Goal: Task Accomplishment & Management: Manage account settings

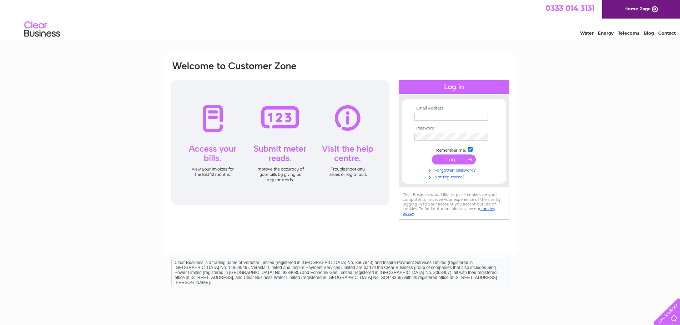
click at [432, 117] on input "text" at bounding box center [451, 117] width 74 height 8
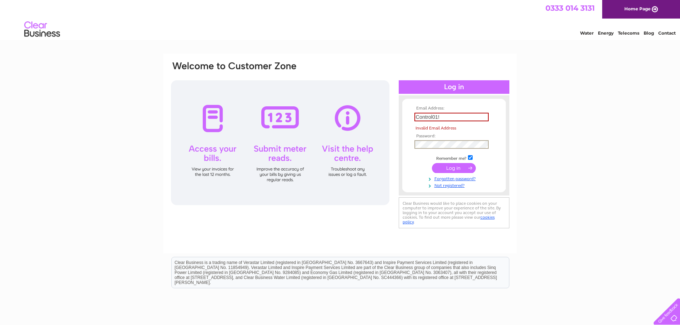
click at [457, 117] on input "Control01!" at bounding box center [451, 117] width 74 height 9
type input "C"
type input "[EMAIL_ADDRESS][DOMAIN_NAME]"
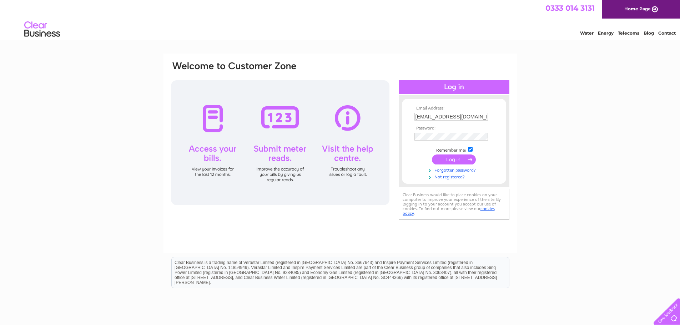
click at [444, 161] on input "submit" at bounding box center [454, 160] width 44 height 10
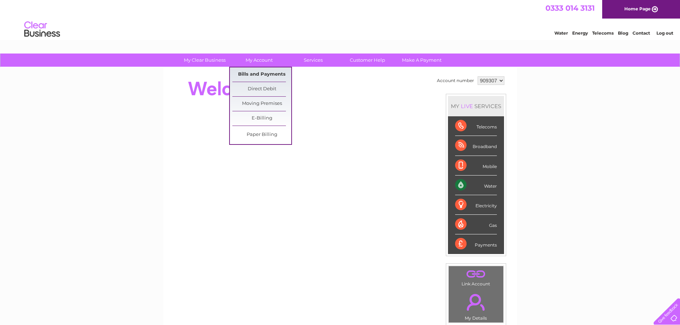
click at [263, 74] on link "Bills and Payments" at bounding box center [261, 74] width 59 height 14
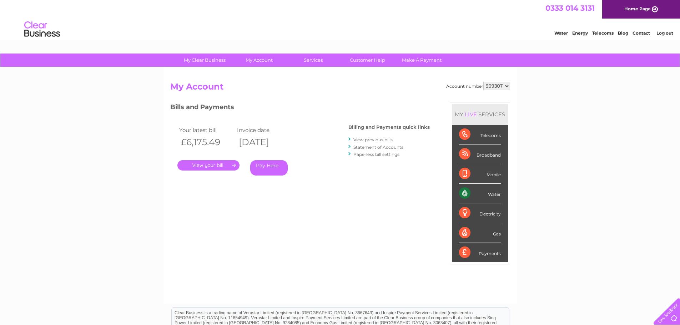
click at [216, 165] on link "." at bounding box center [208, 165] width 62 height 10
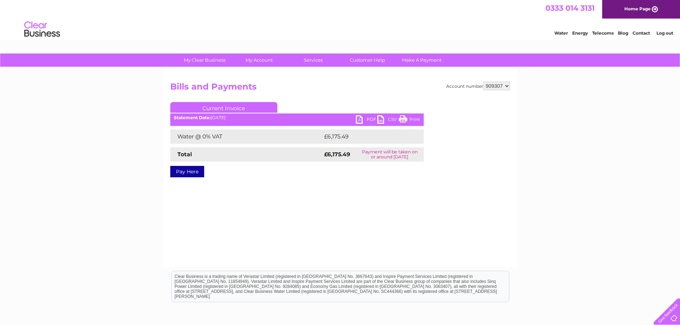
click at [366, 119] on link "PDF" at bounding box center [366, 120] width 21 height 10
